Goal: Check status: Check status

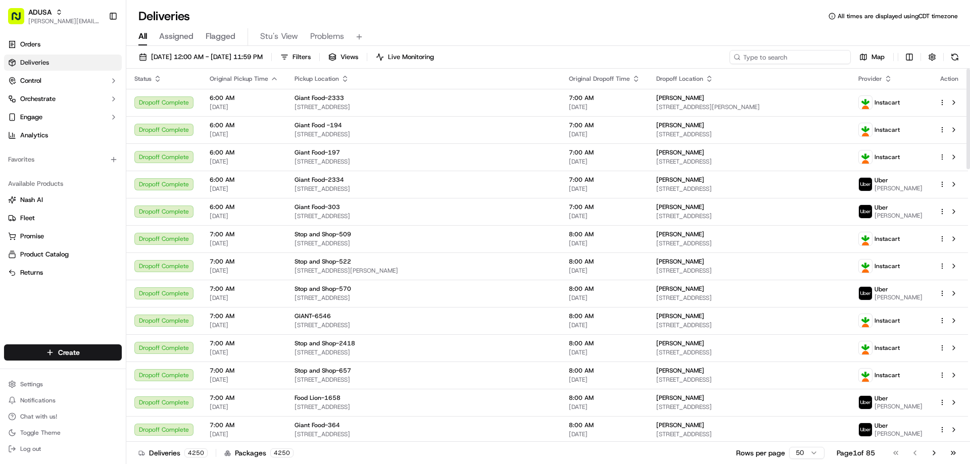
click at [785, 57] on input at bounding box center [790, 57] width 121 height 14
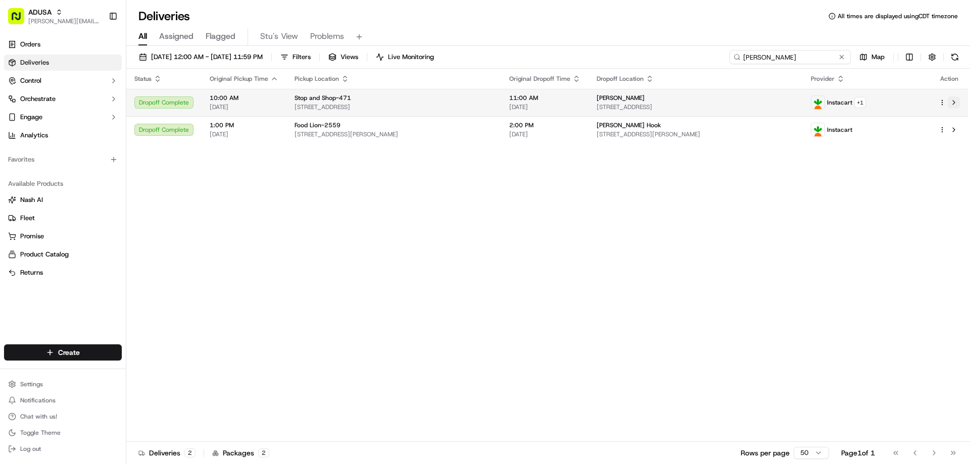
type input "[PERSON_NAME]"
click at [953, 99] on button at bounding box center [954, 102] width 12 height 12
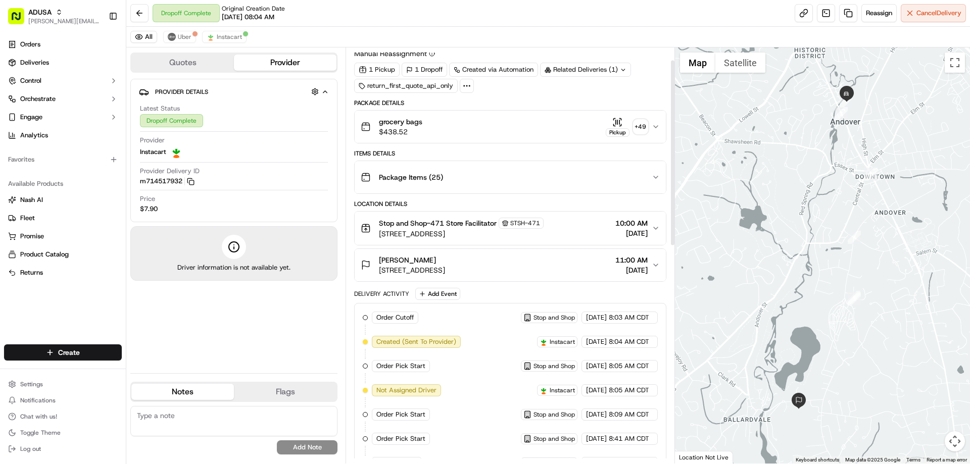
scroll to position [51, 0]
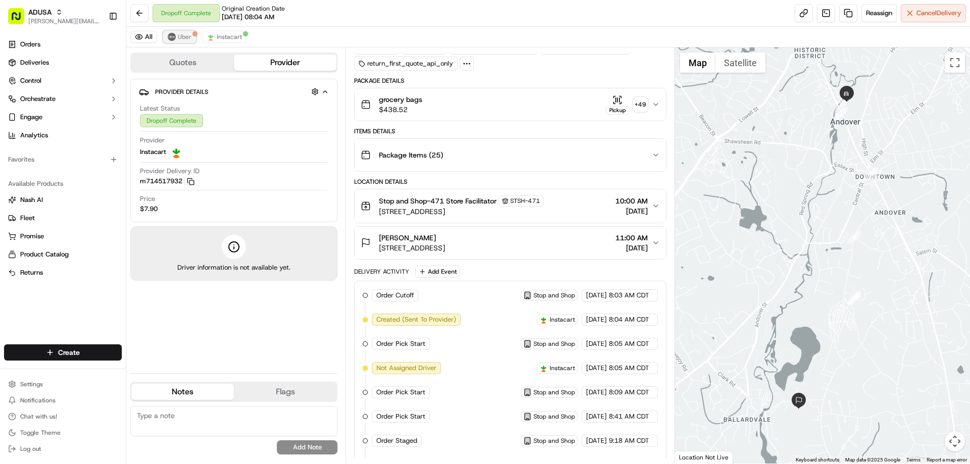
click at [172, 36] on img at bounding box center [172, 37] width 8 height 8
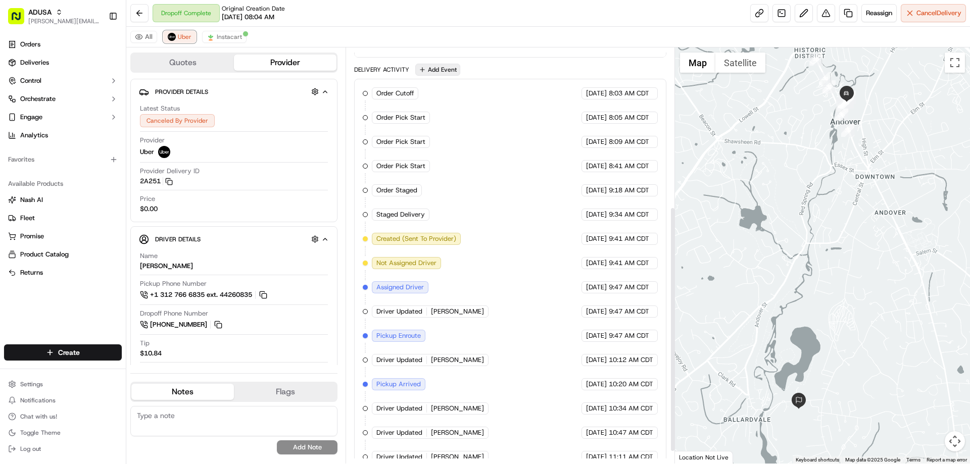
scroll to position [290, 0]
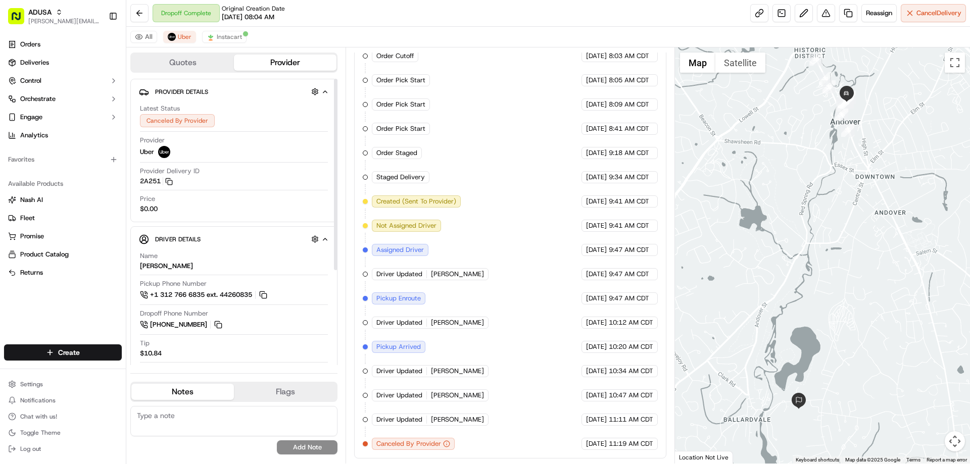
click at [229, 369] on div "Quotes Provider Provider Details Hidden ( 4 ) Latest Status Canceled By Provide…" at bounding box center [235, 255] width 219 height 416
click at [227, 34] on span "Instacart" at bounding box center [229, 37] width 25 height 8
